Goal: Task Accomplishment & Management: Manage account settings

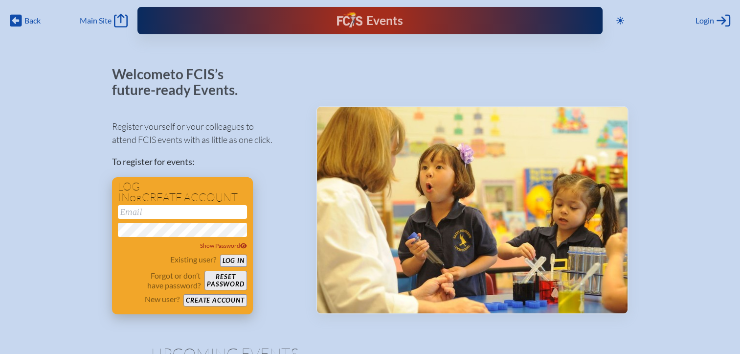
type input "[EMAIL_ADDRESS][DOMAIN_NAME]"
click at [231, 258] on button "Log in" at bounding box center [233, 260] width 27 height 12
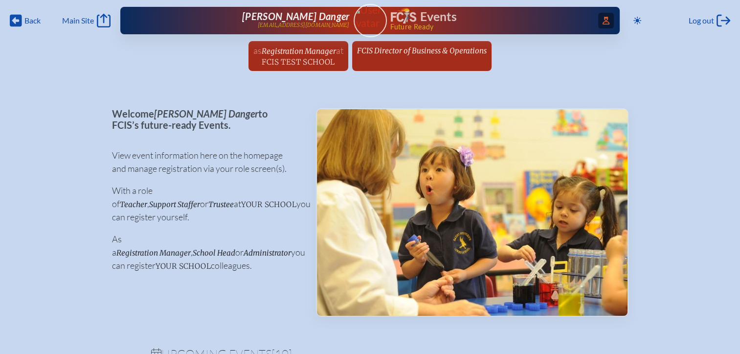
click at [601, 24] on span "Access Users..." at bounding box center [606, 21] width 16 height 16
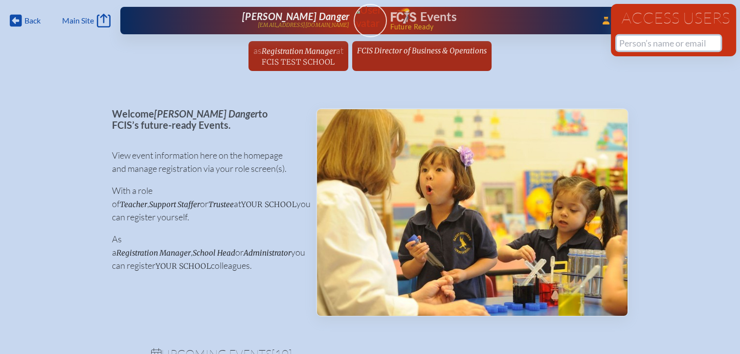
click at [628, 46] on input "text" at bounding box center [669, 43] width 104 height 15
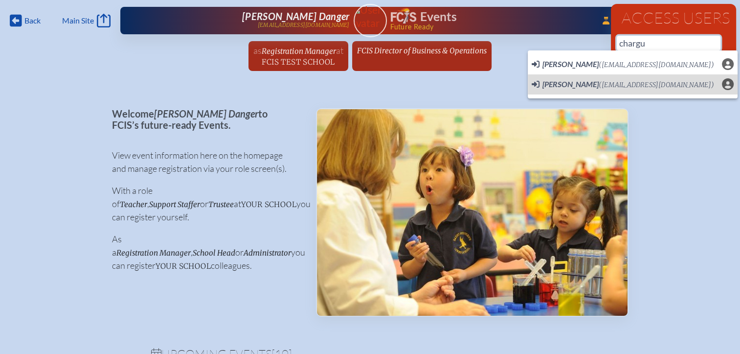
scroll to position [0, 7]
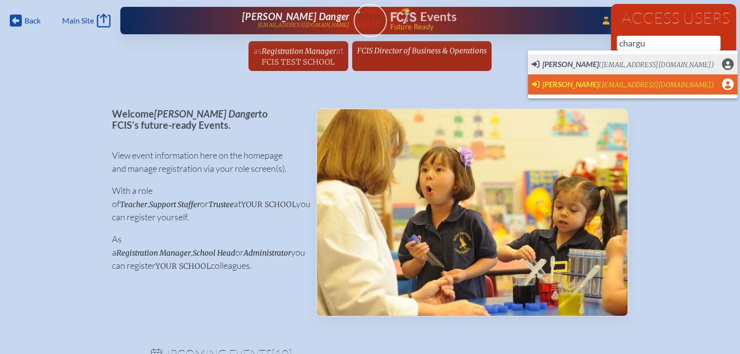
click at [587, 89] on span "Satrina Chargualaf (schargualaf@mspcs.net)" at bounding box center [623, 84] width 183 height 11
type input "[EMAIL_ADDRESS][DOMAIN_NAME]"
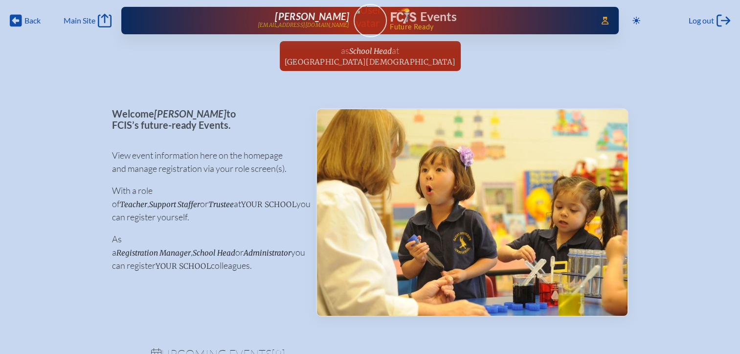
click at [369, 56] on span "at [GEOGRAPHIC_DATA][DEMOGRAPHIC_DATA]" at bounding box center [370, 56] width 171 height 22
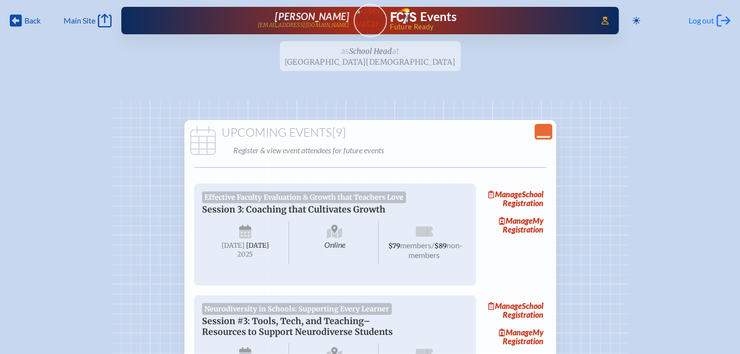
click at [705, 24] on span "Log out" at bounding box center [701, 21] width 25 height 10
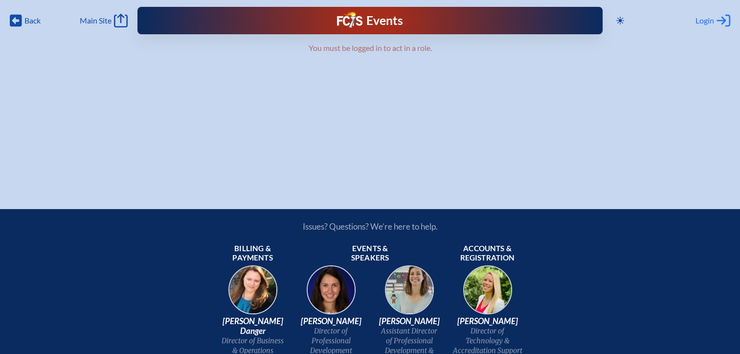
type input "[EMAIL_ADDRESS][DOMAIN_NAME]"
click at [703, 17] on span "Login" at bounding box center [705, 21] width 19 height 10
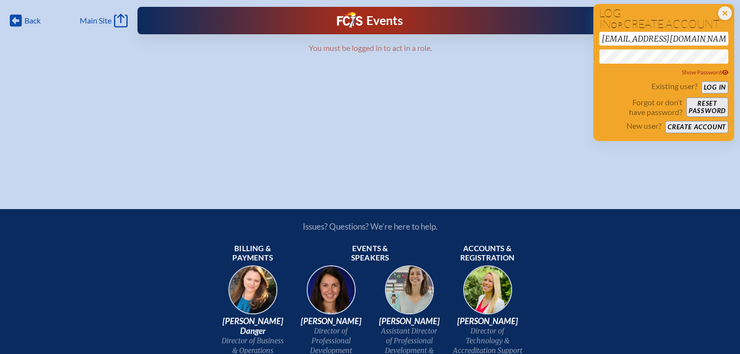
click at [527, 84] on div "Back Back Main Site Main Site Toggle to Dark Mode Close Login Area Log in or cr…" at bounding box center [370, 89] width 740 height 178
click at [714, 89] on button "Log in" at bounding box center [715, 87] width 27 height 12
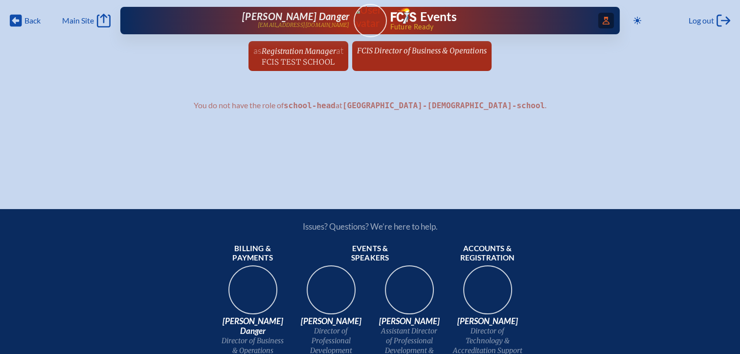
click at [603, 22] on icon "Access Users..." at bounding box center [606, 21] width 7 height 8
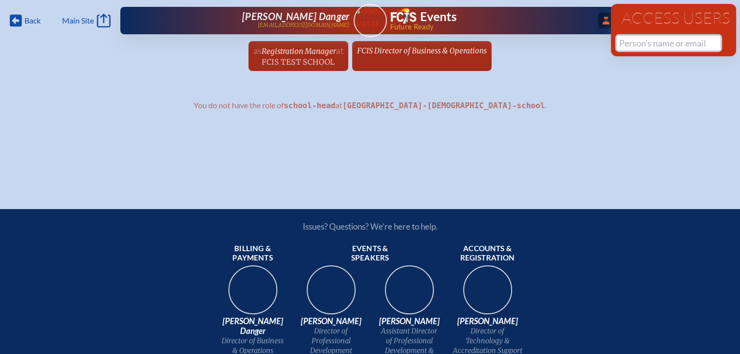
click at [630, 45] on input "text" at bounding box center [669, 43] width 104 height 15
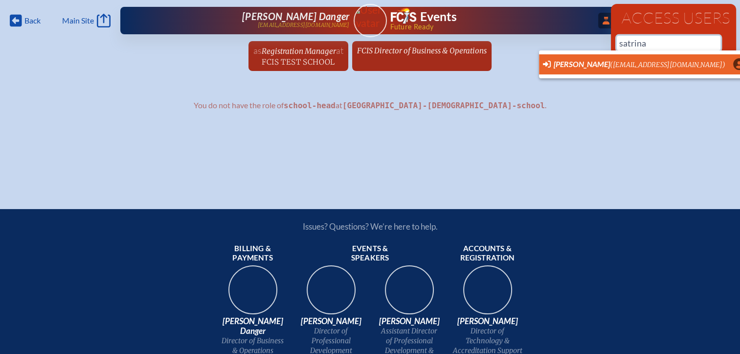
scroll to position [0, 7]
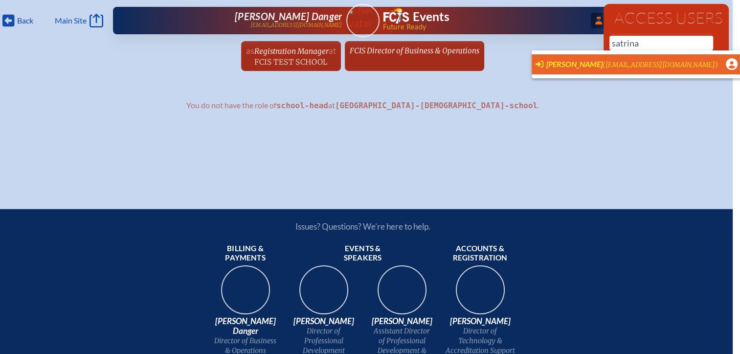
click at [582, 66] on span "[PERSON_NAME]" at bounding box center [575, 63] width 56 height 9
type input "[EMAIL_ADDRESS][DOMAIN_NAME]"
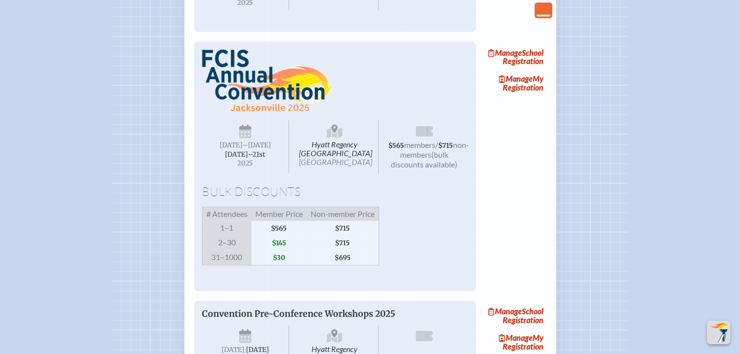
scroll to position [734, 7]
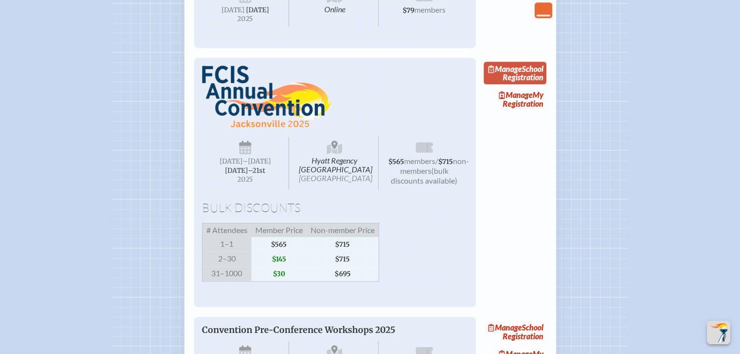
click at [518, 84] on link "Manage School Registration" at bounding box center [515, 73] width 63 height 23
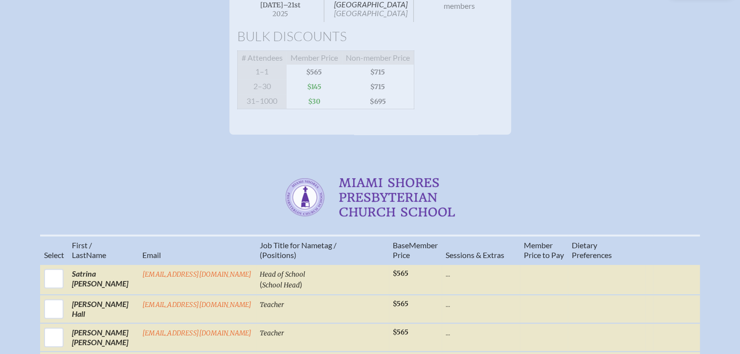
scroll to position [196, 0]
